Goal: Task Accomplishment & Management: Use online tool/utility

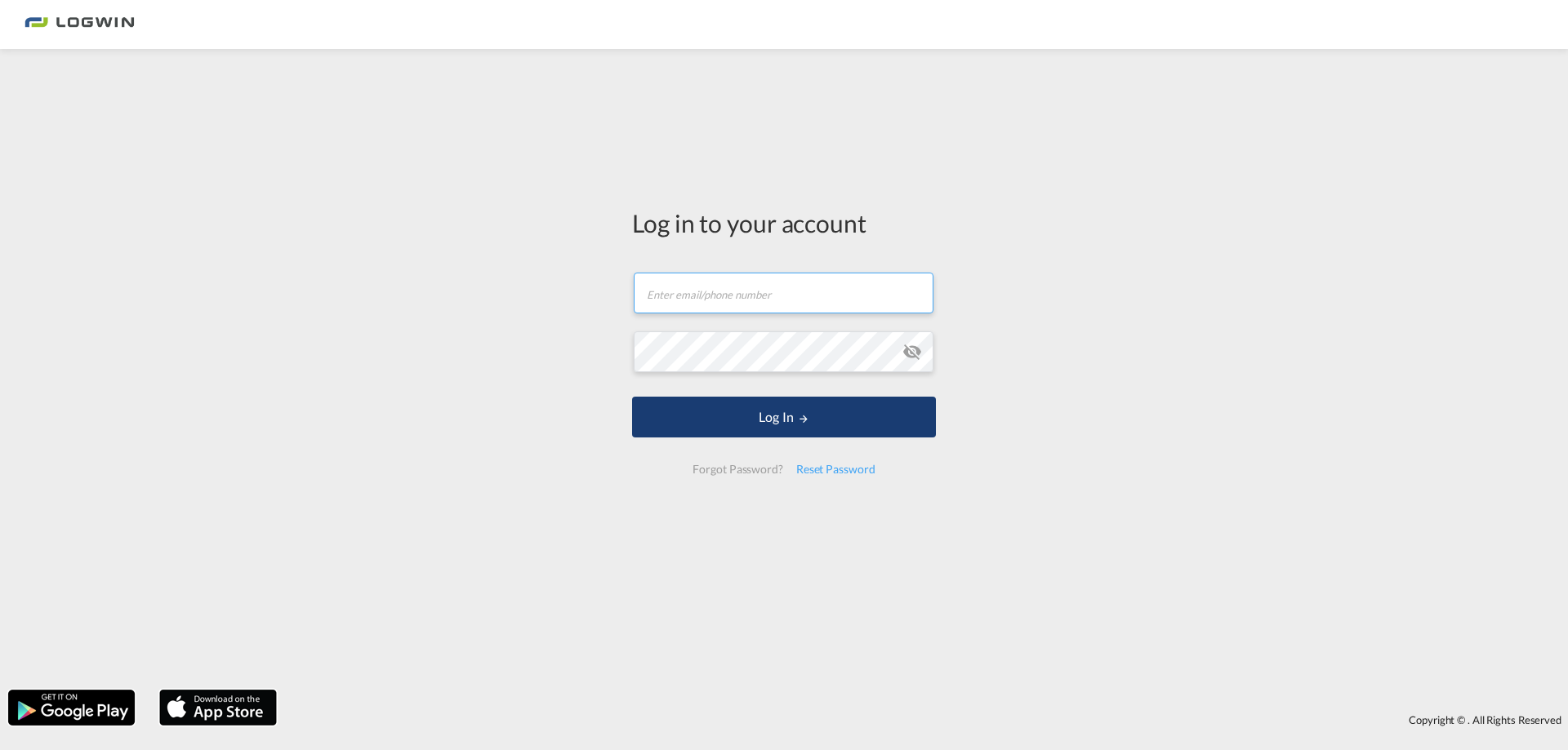
type input "[PERSON_NAME][EMAIL_ADDRESS][DOMAIN_NAME]"
click at [765, 403] on button "Log In" at bounding box center [784, 417] width 304 height 41
